Goal: Find specific page/section: Find specific page/section

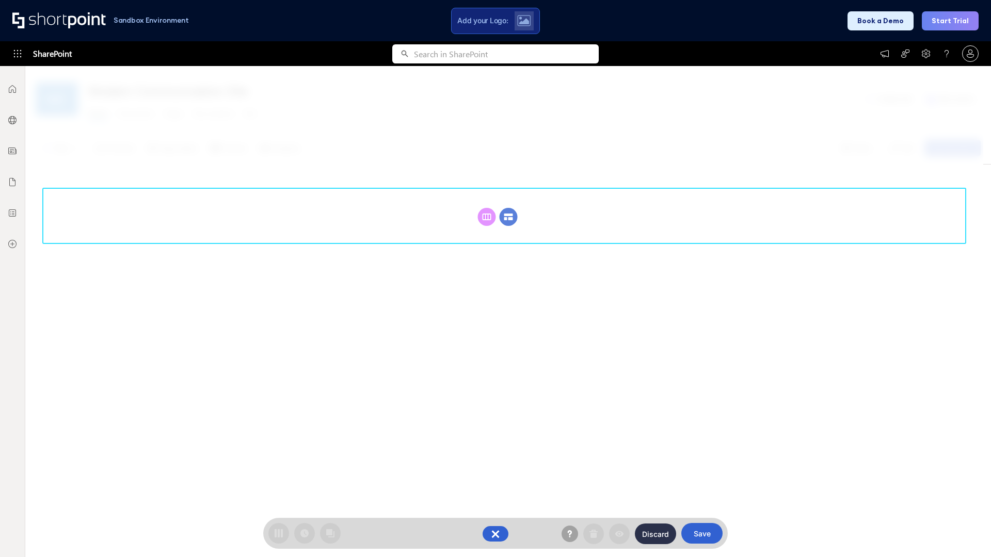
scroll to position [142, 0]
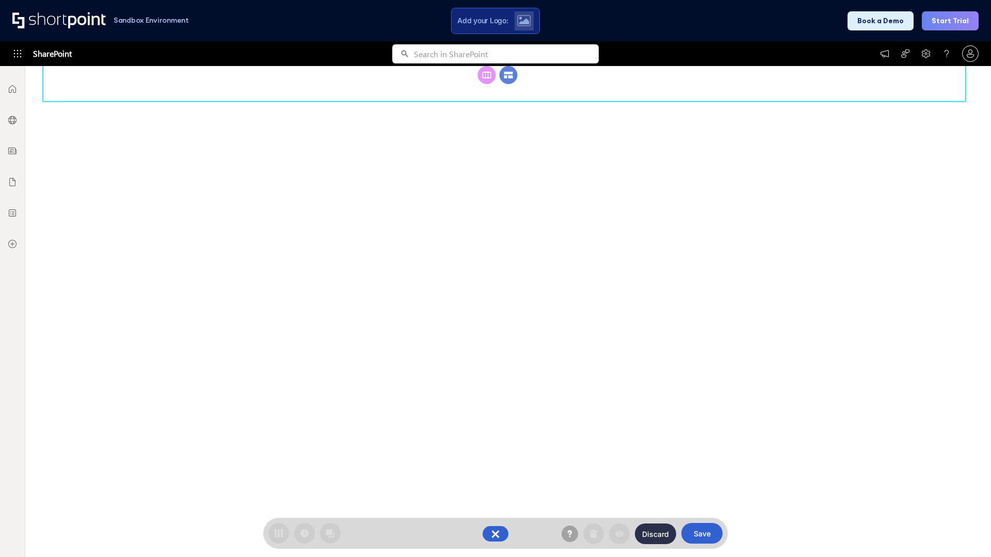
click at [508, 84] on circle at bounding box center [508, 75] width 18 height 18
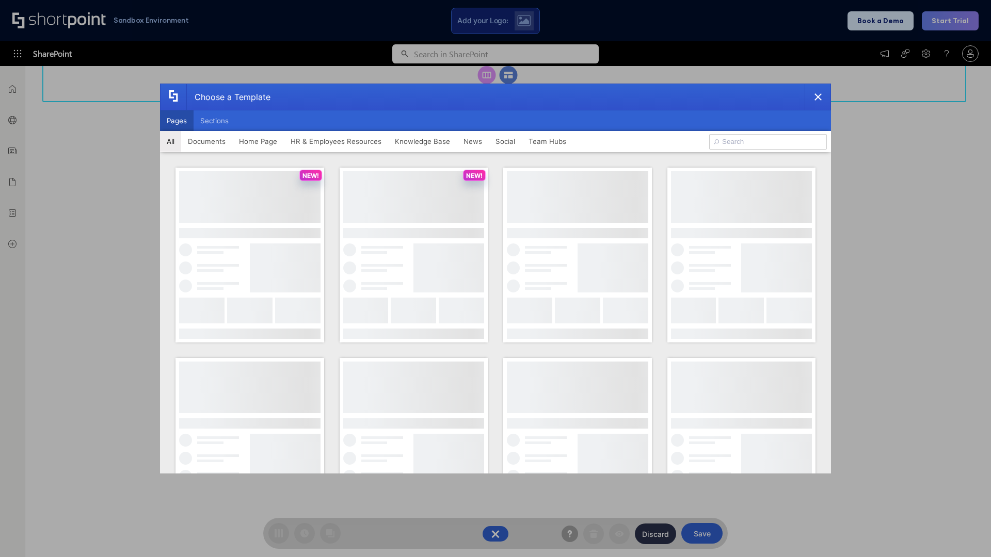
scroll to position [0, 0]
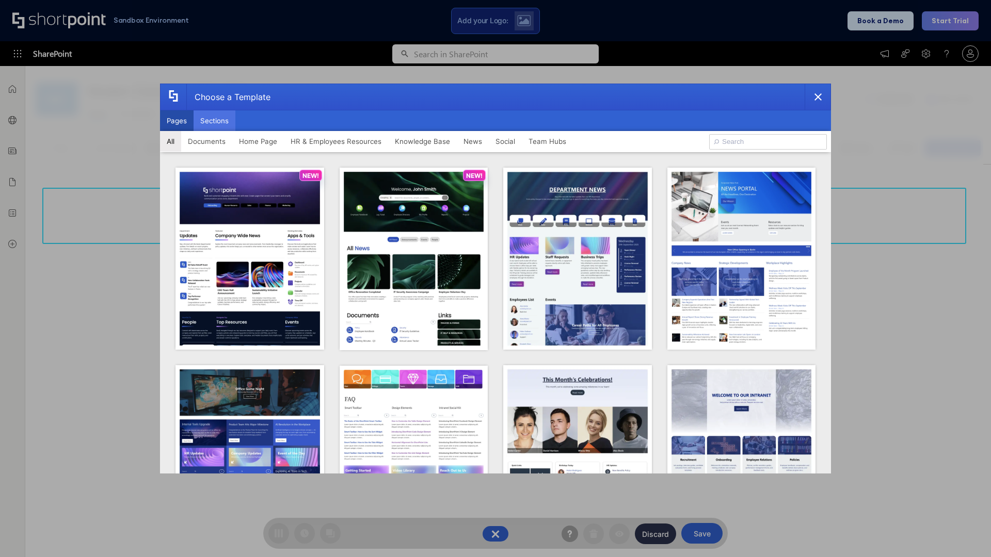
click at [214, 121] on button "Sections" at bounding box center [214, 120] width 42 height 21
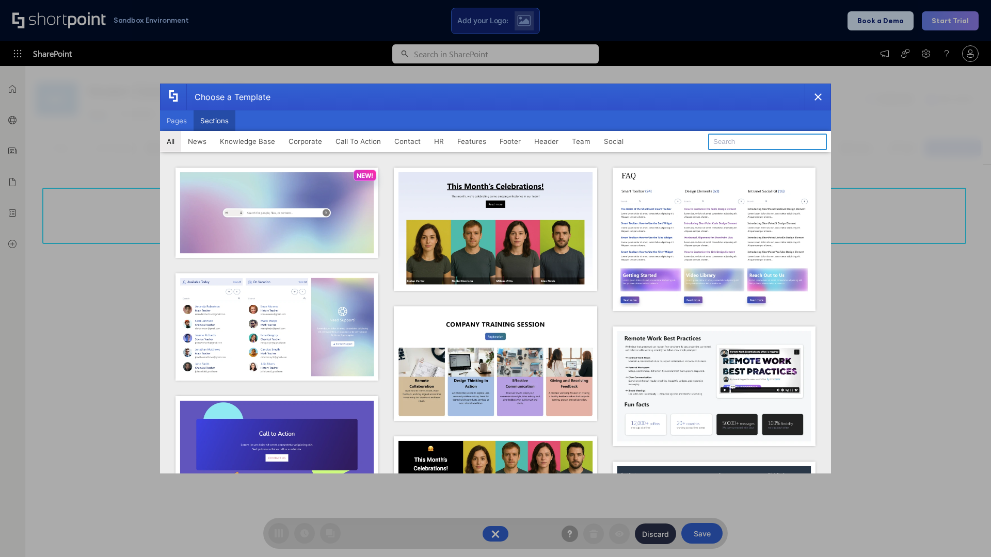
type input "Employees Hub HR"
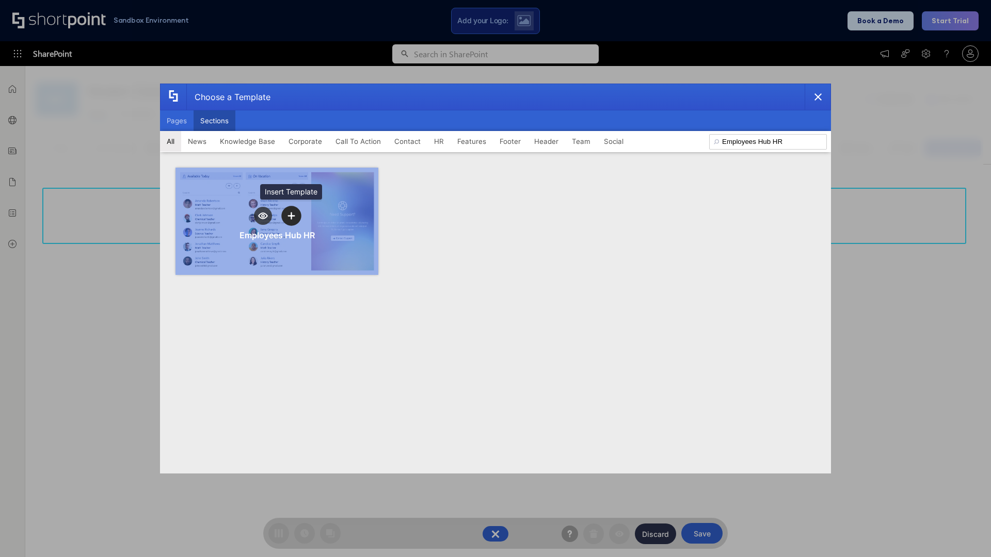
click at [291, 216] on icon "template selector" at bounding box center [290, 216] width 7 height 7
